Goal: Information Seeking & Learning: Understand process/instructions

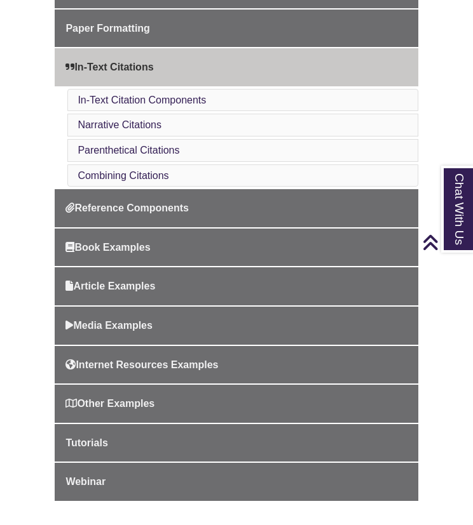
scroll to position [436, 0]
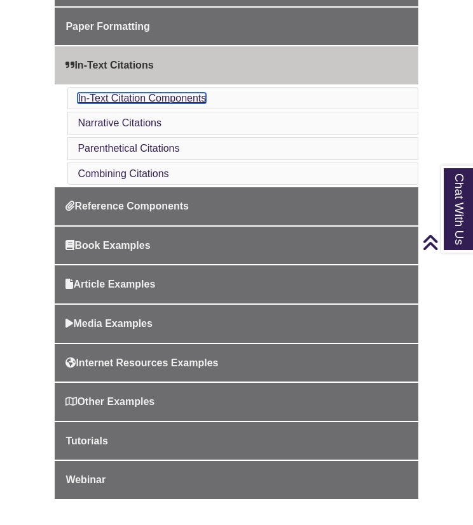
click at [182, 96] on link "In-Text Citation Components" at bounding box center [142, 98] width 128 height 11
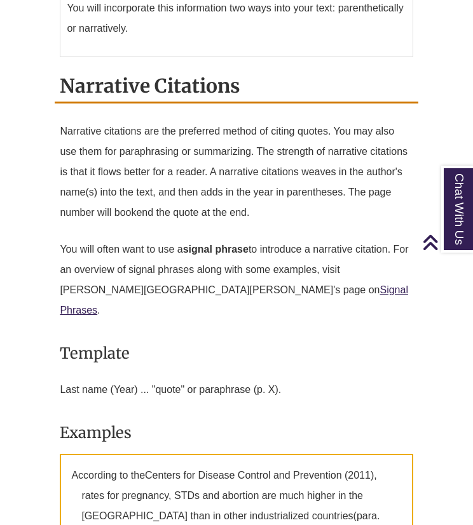
scroll to position [1424, 0]
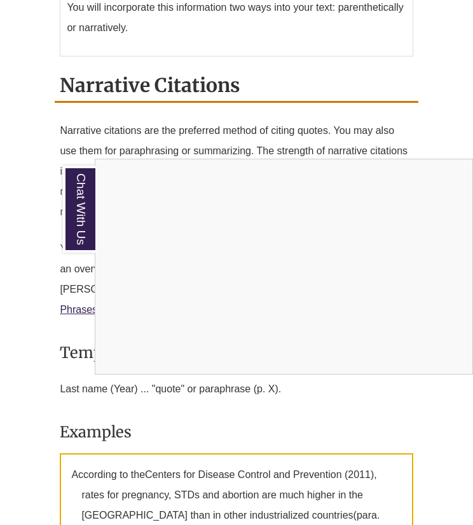
click at [405, 144] on div "Chat With Us" at bounding box center [236, 262] width 473 height 525
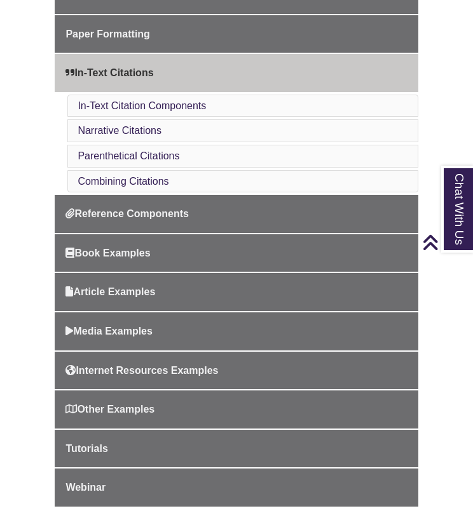
scroll to position [429, 0]
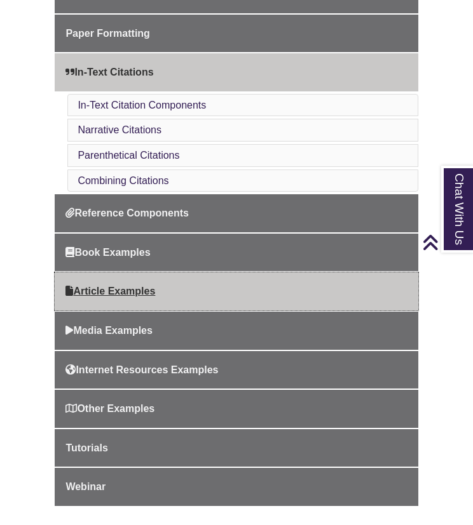
click at [133, 289] on span "Article Examples" at bounding box center [110, 291] width 90 height 11
